Goal: Task Accomplishment & Management: Manage account settings

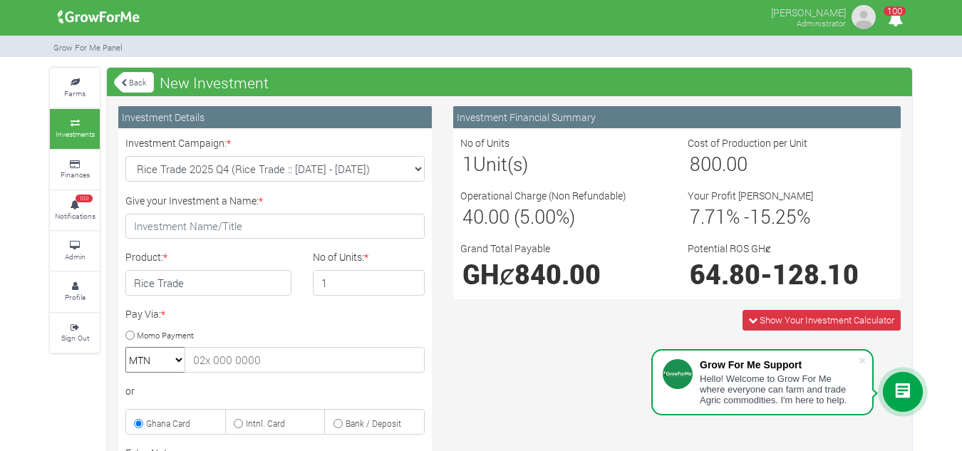
select select "46"
click at [78, 252] on small "Admin" at bounding box center [75, 257] width 21 height 10
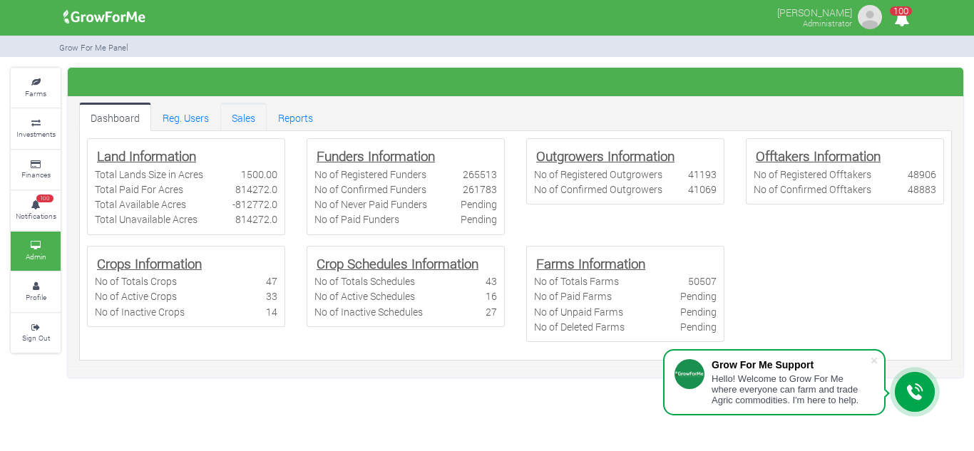
click at [246, 112] on link "Sales" at bounding box center [243, 117] width 46 height 29
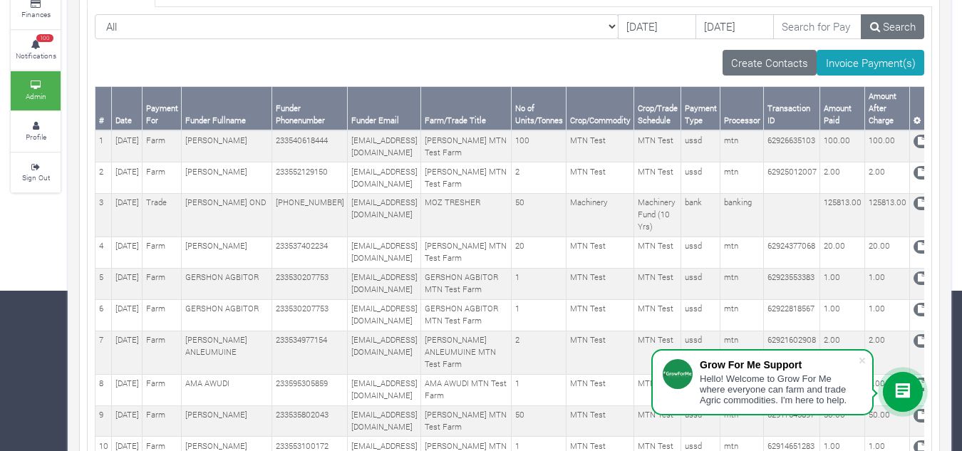
scroll to position [161, 0]
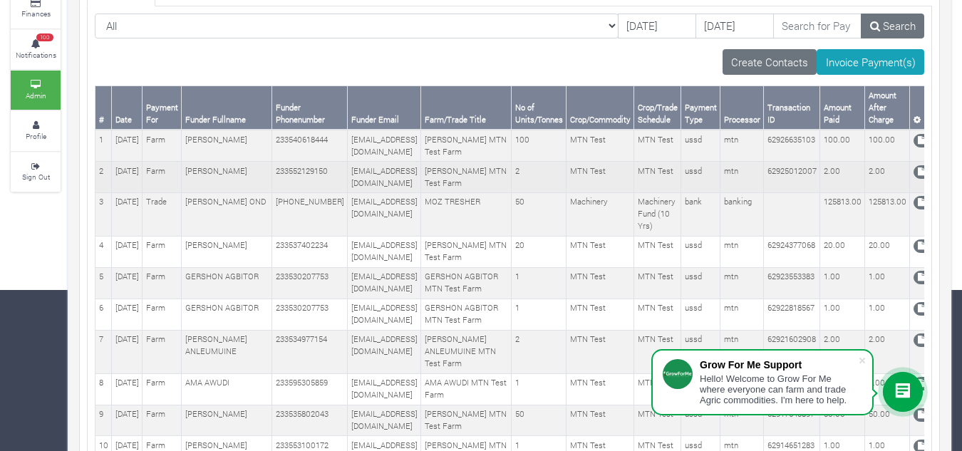
click at [272, 191] on td "233552129150" at bounding box center [310, 177] width 76 height 31
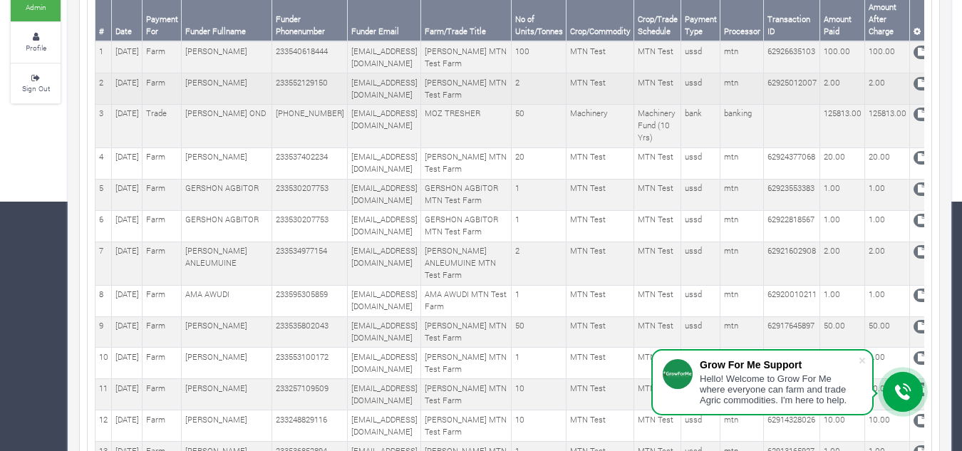
scroll to position [0, 0]
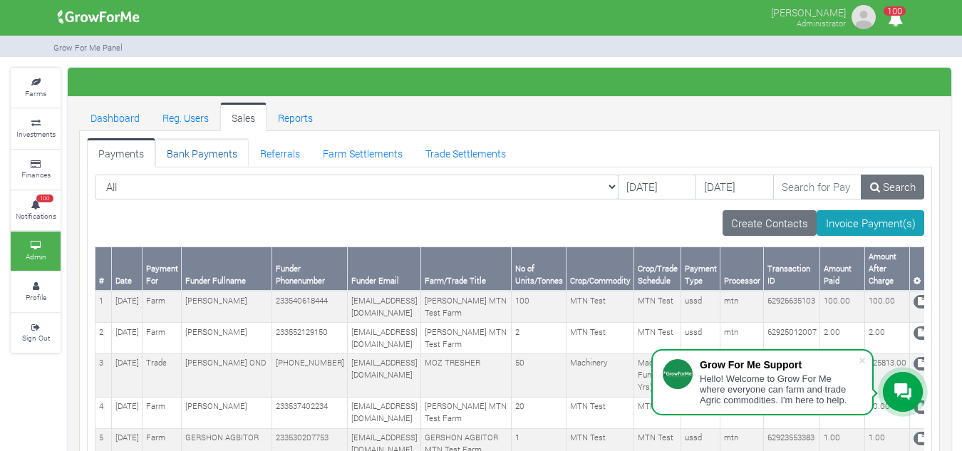
click at [231, 155] on link "Bank Payments" at bounding box center [201, 152] width 93 height 29
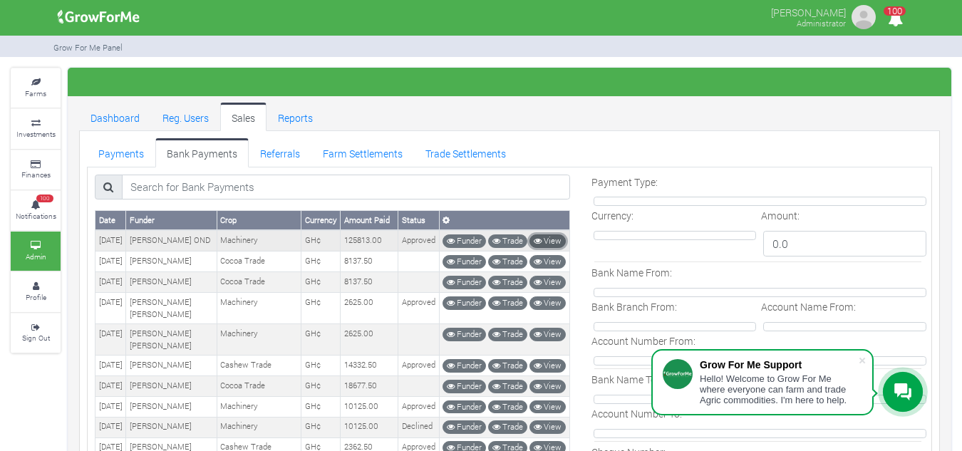
click at [554, 237] on link "View" at bounding box center [548, 242] width 36 height 14
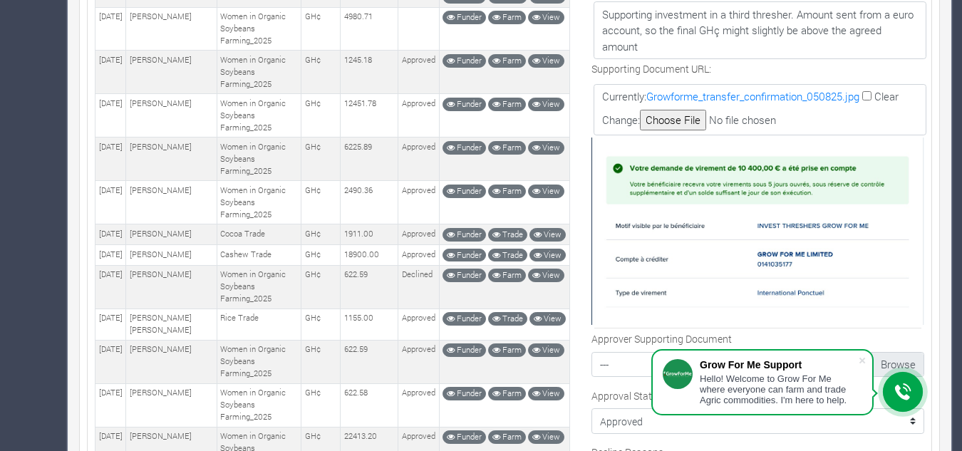
scroll to position [703, 0]
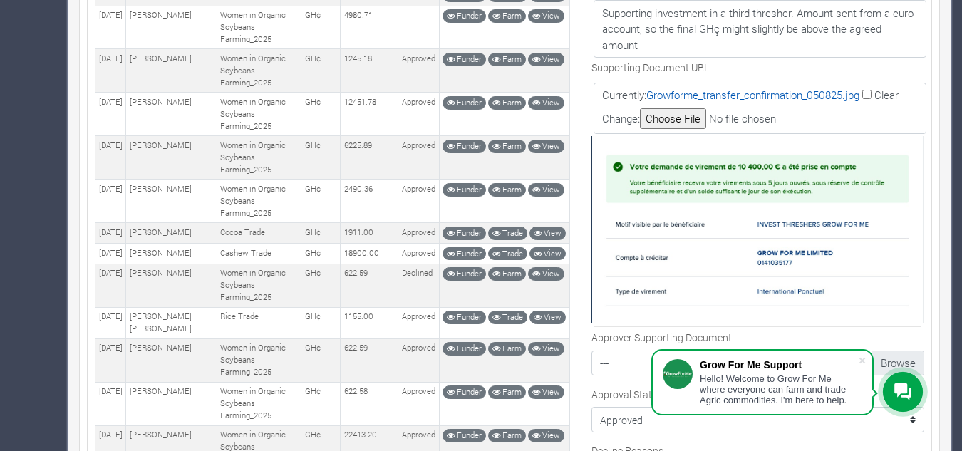
click at [702, 98] on link "Growforme_transfer_confirmation_050825.jpg" at bounding box center [753, 95] width 213 height 14
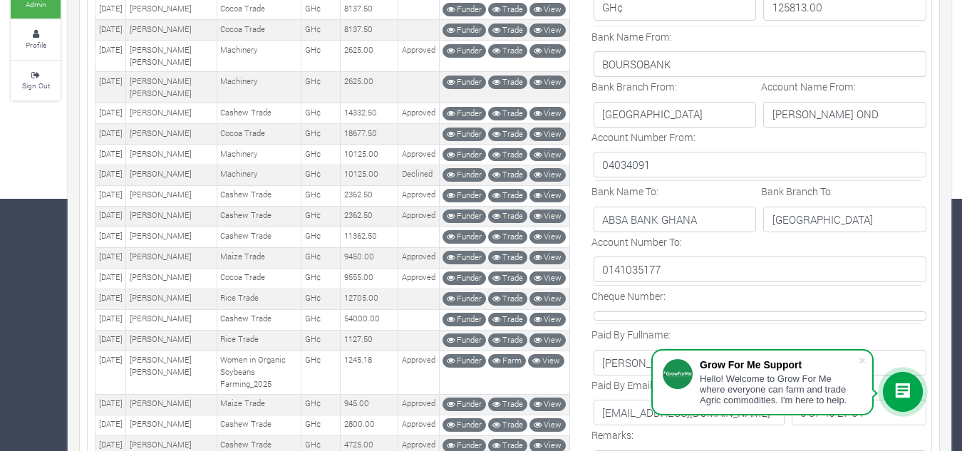
scroll to position [0, 0]
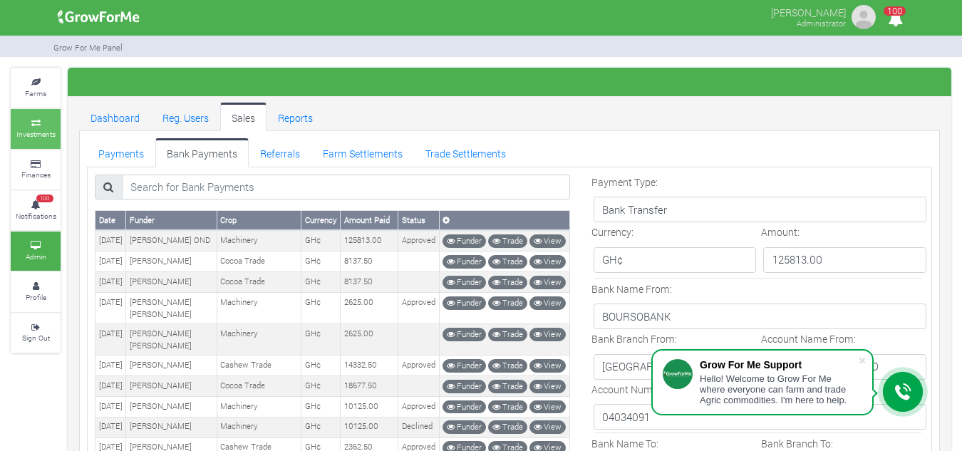
click at [22, 127] on link "Investments" at bounding box center [36, 128] width 50 height 39
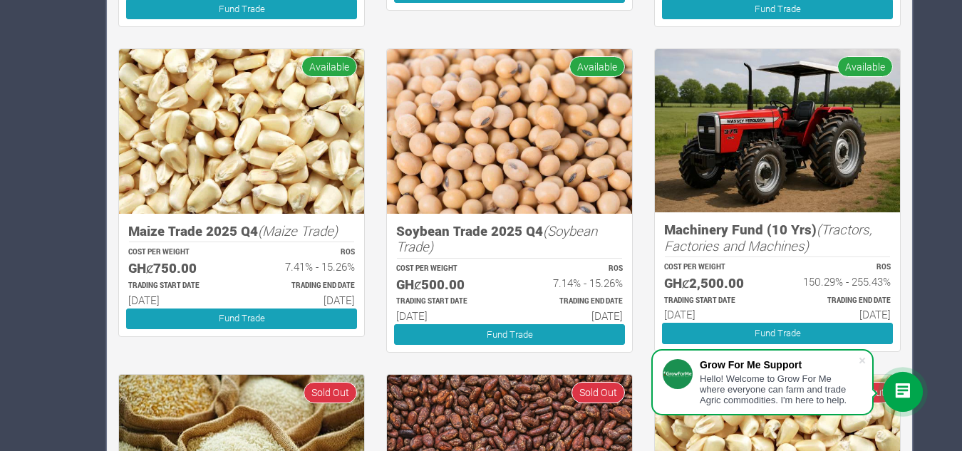
scroll to position [1486, 0]
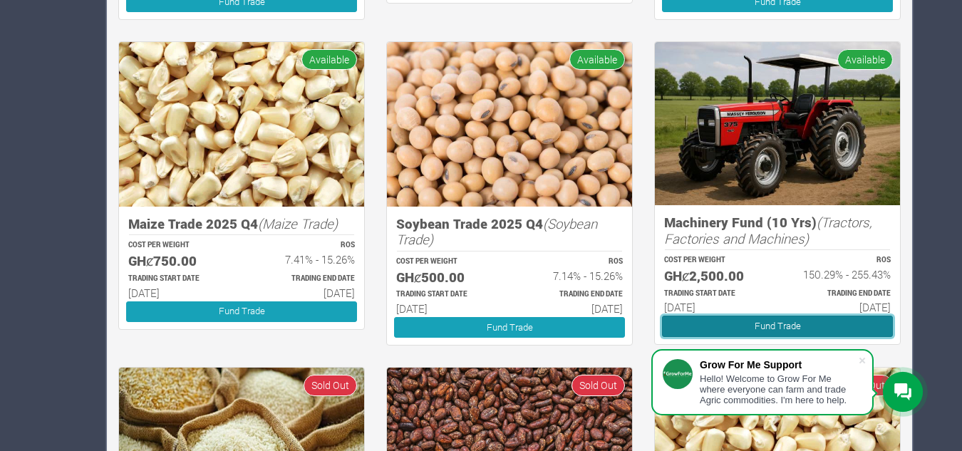
click at [726, 321] on link "Fund Trade" at bounding box center [777, 326] width 231 height 21
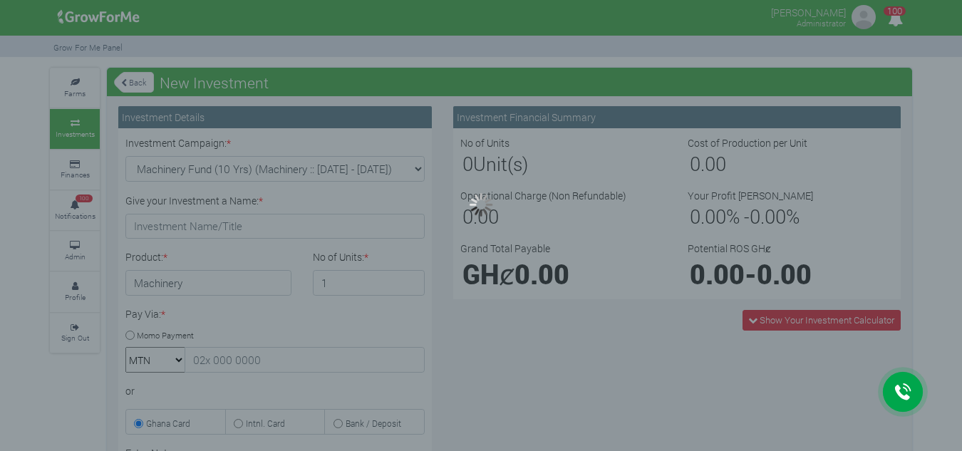
type input "1"
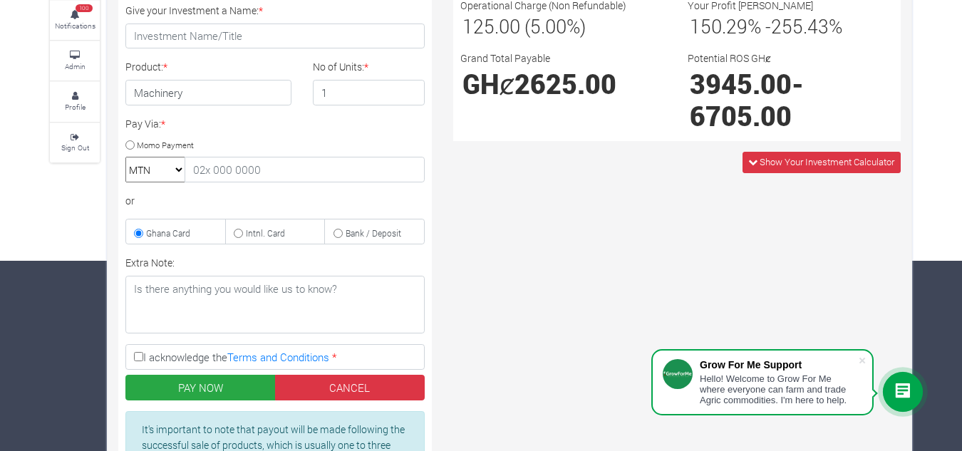
scroll to position [63, 0]
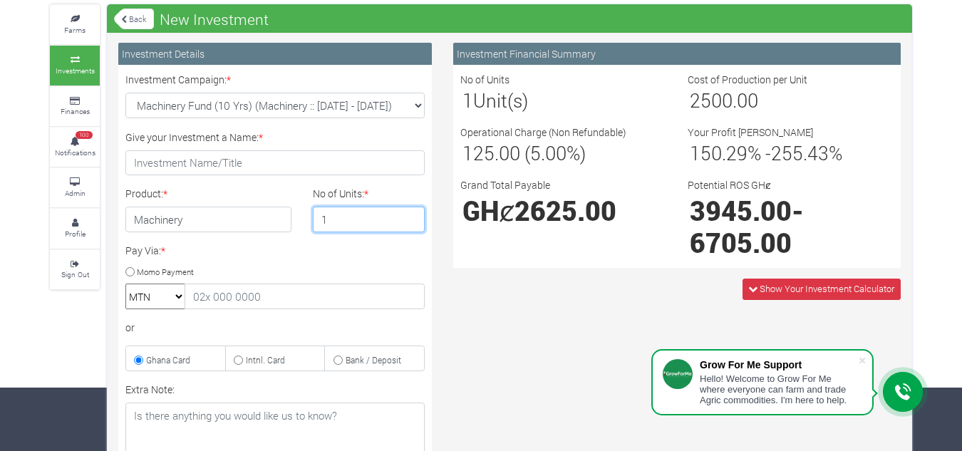
click at [365, 219] on input "1" at bounding box center [369, 220] width 113 height 26
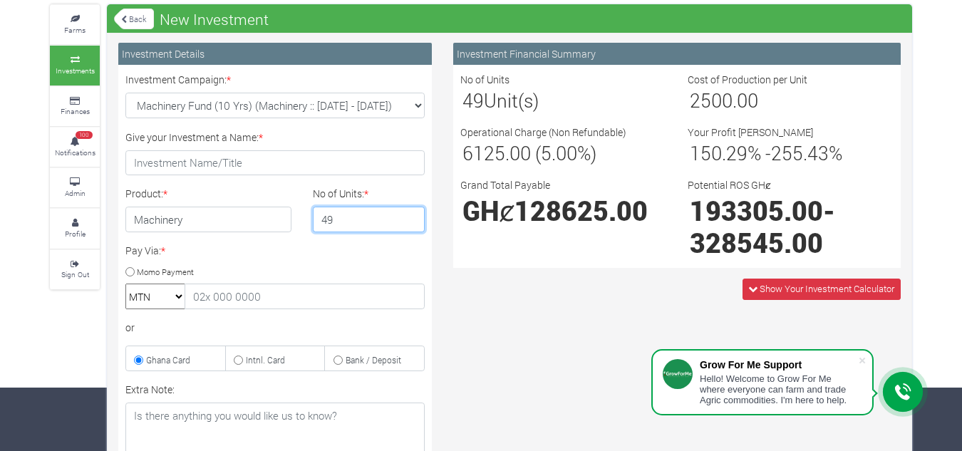
type input "49"
click at [413, 224] on input "49" at bounding box center [369, 220] width 113 height 26
